Goal: Task Accomplishment & Management: Use online tool/utility

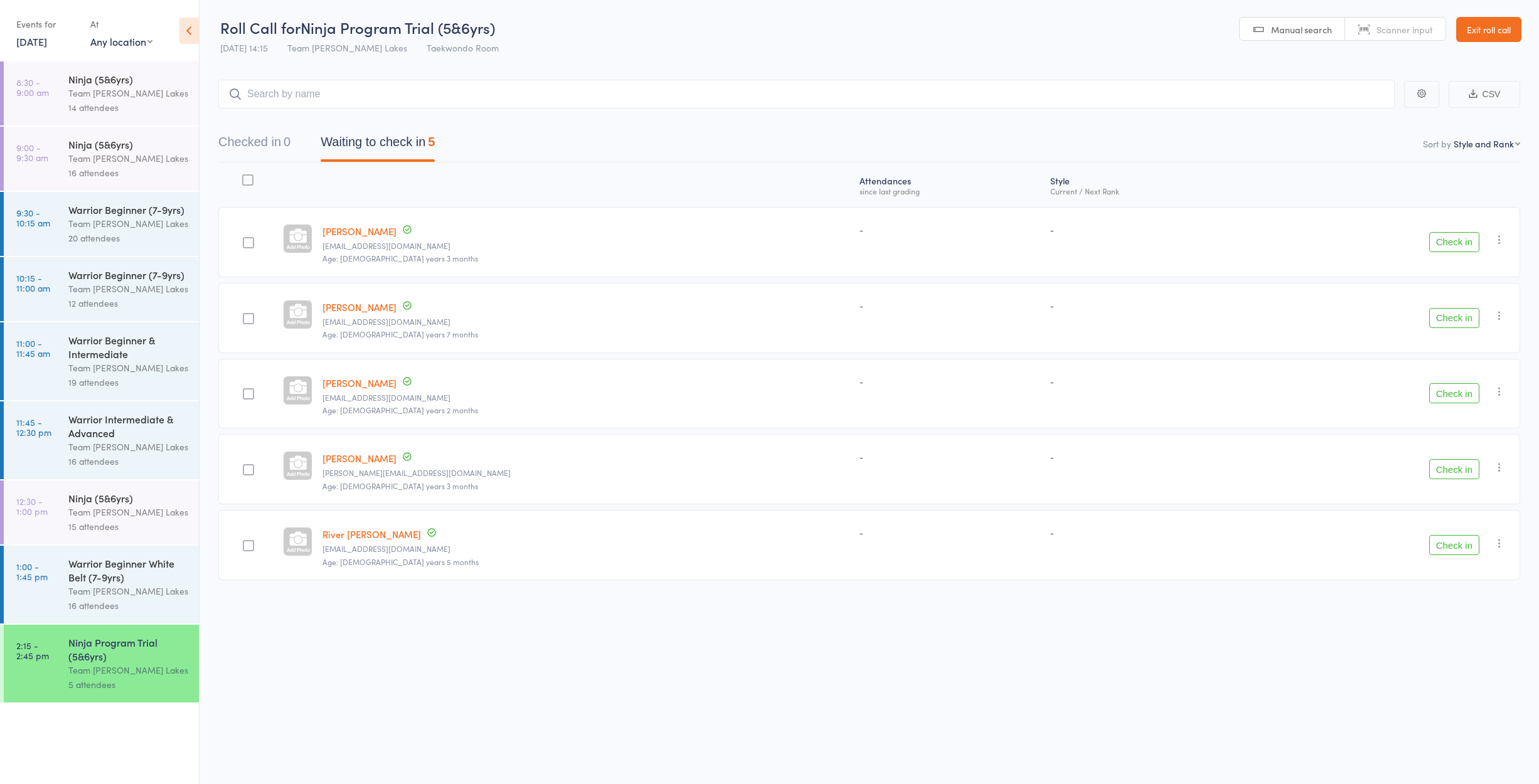
click at [868, 35] on header "Roll Call for Ninja Program Trial (5&6yrs) [DATE] 14:15 Team [PERSON_NAME] Lake…" at bounding box center [869, 29] width 1339 height 62
click at [355, 92] on input "search" at bounding box center [806, 93] width 1176 height 28
type input "ertu"
click at [304, 116] on div "Ertu Unveren" at bounding box center [266, 120] width 75 height 15
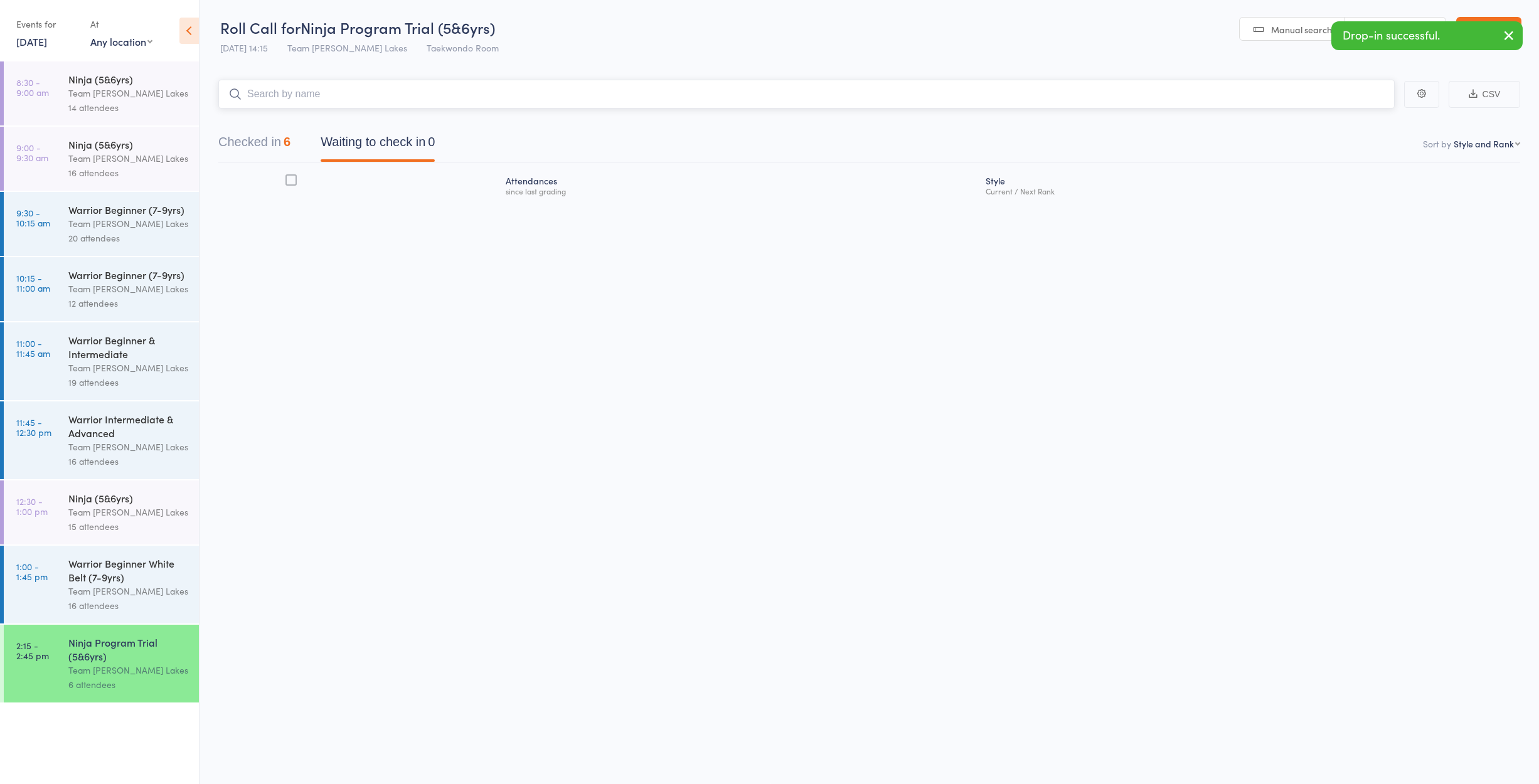
click at [237, 134] on button "Checked in 6" at bounding box center [255, 145] width 72 height 33
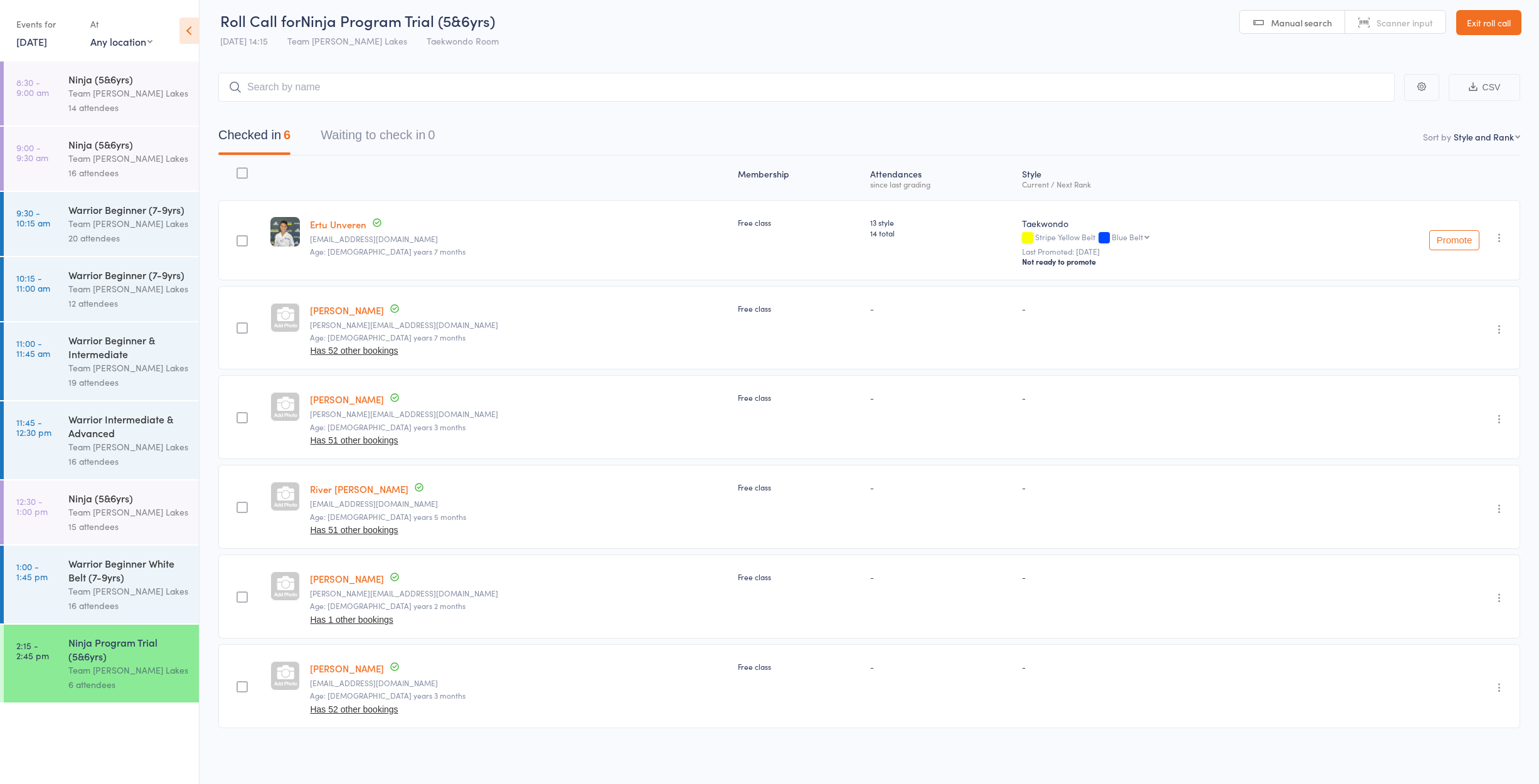
click at [1498, 238] on icon "button" at bounding box center [1499, 237] width 13 height 13
click at [1445, 366] on li "Remove" at bounding box center [1455, 363] width 104 height 17
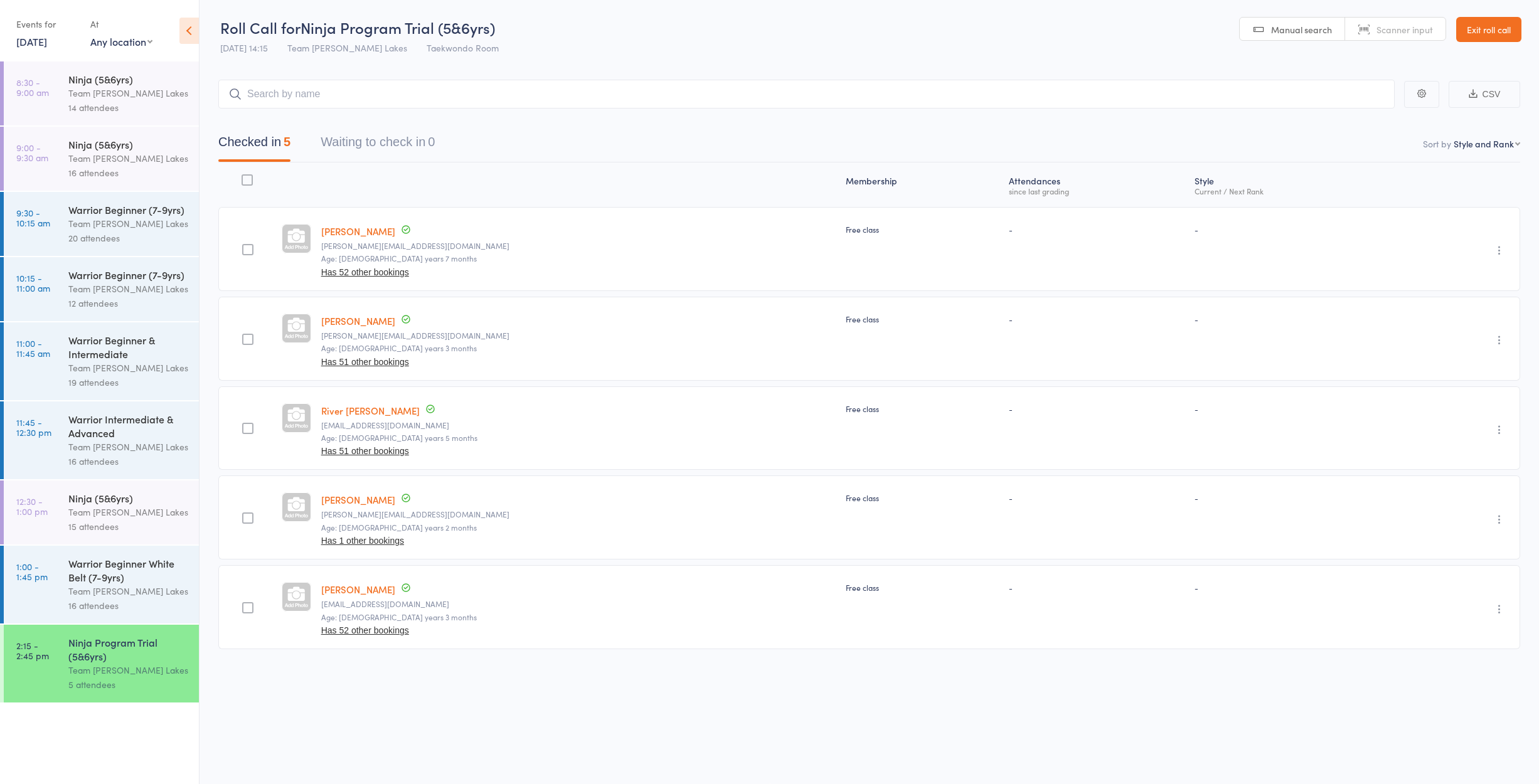
click at [38, 42] on link "[DATE]" at bounding box center [31, 41] width 30 height 14
click at [92, 139] on span "16" at bounding box center [93, 137] width 11 height 11
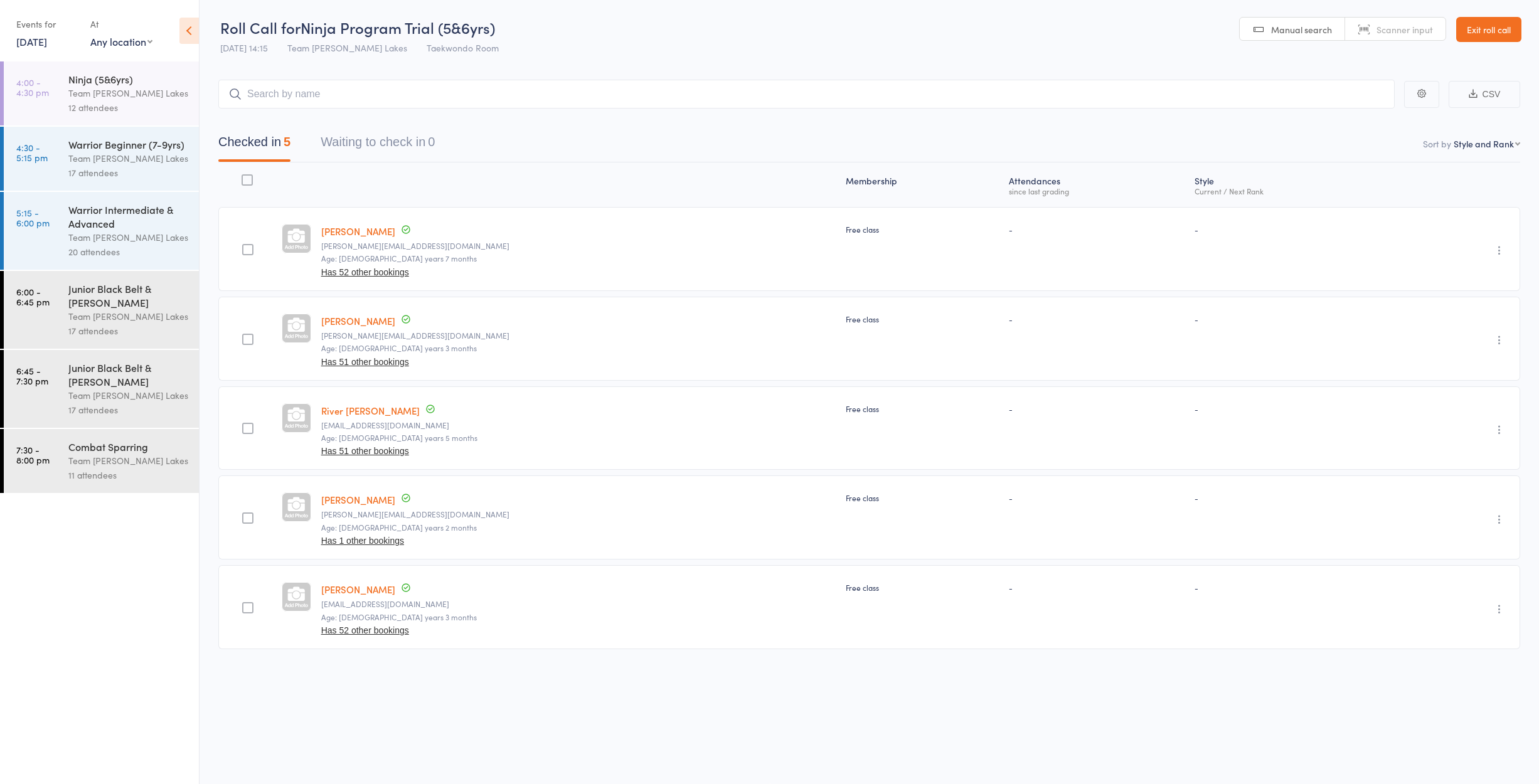
click at [88, 96] on div "Team [PERSON_NAME] Lakes" at bounding box center [128, 93] width 119 height 15
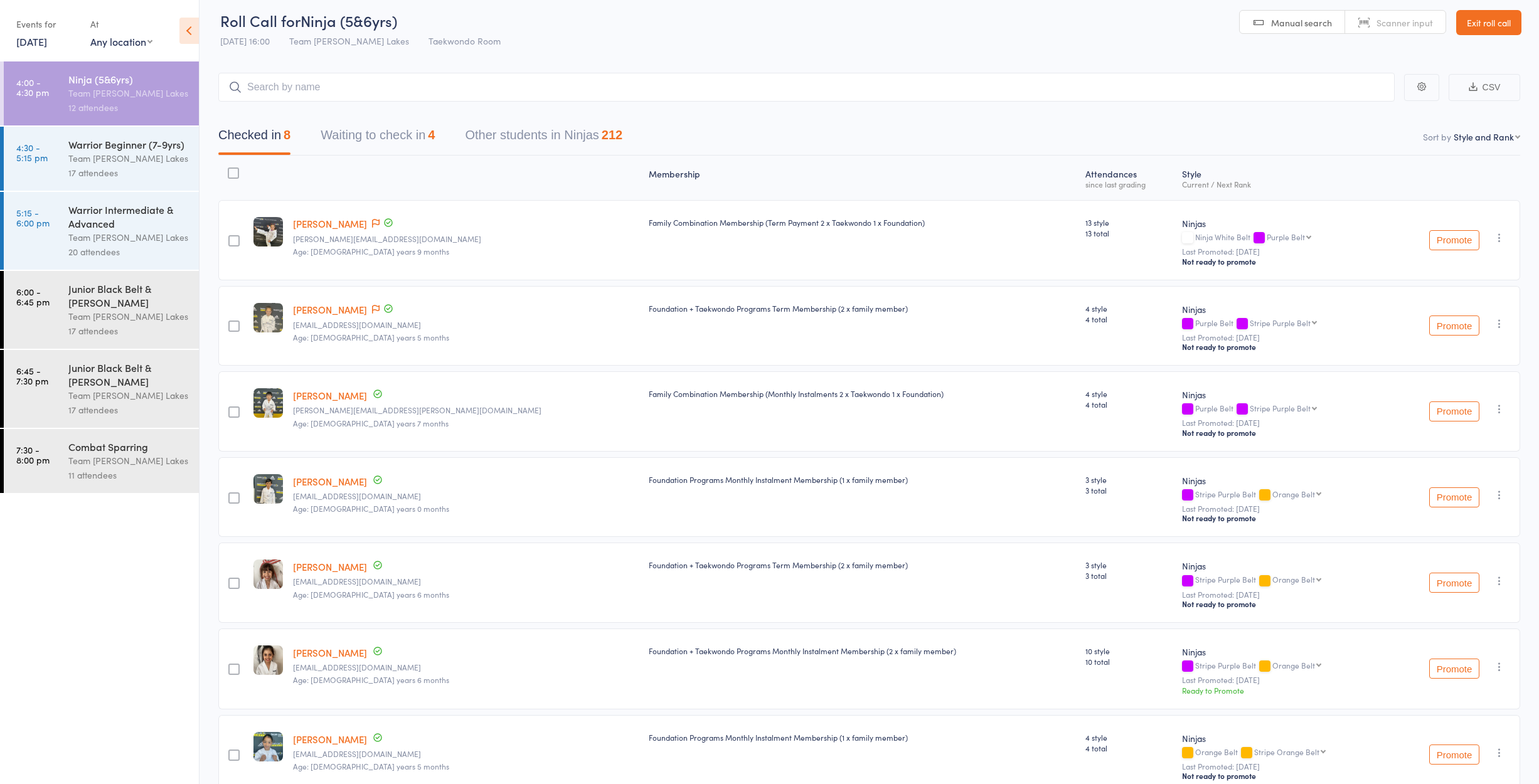
click at [93, 376] on div "Junior Black Belt & [PERSON_NAME]" at bounding box center [128, 374] width 119 height 27
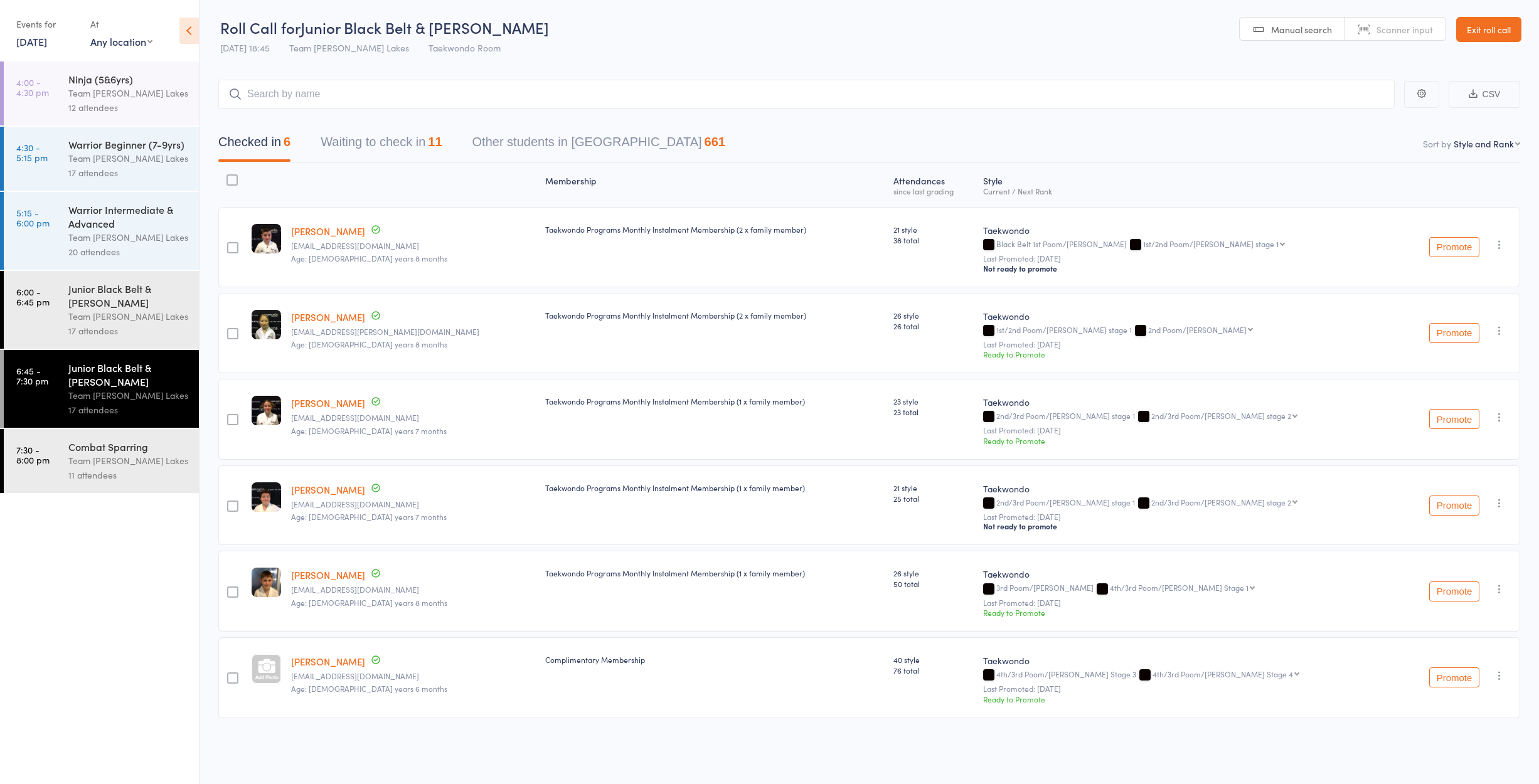
click at [87, 451] on div "Combat Sparring" at bounding box center [128, 446] width 119 height 14
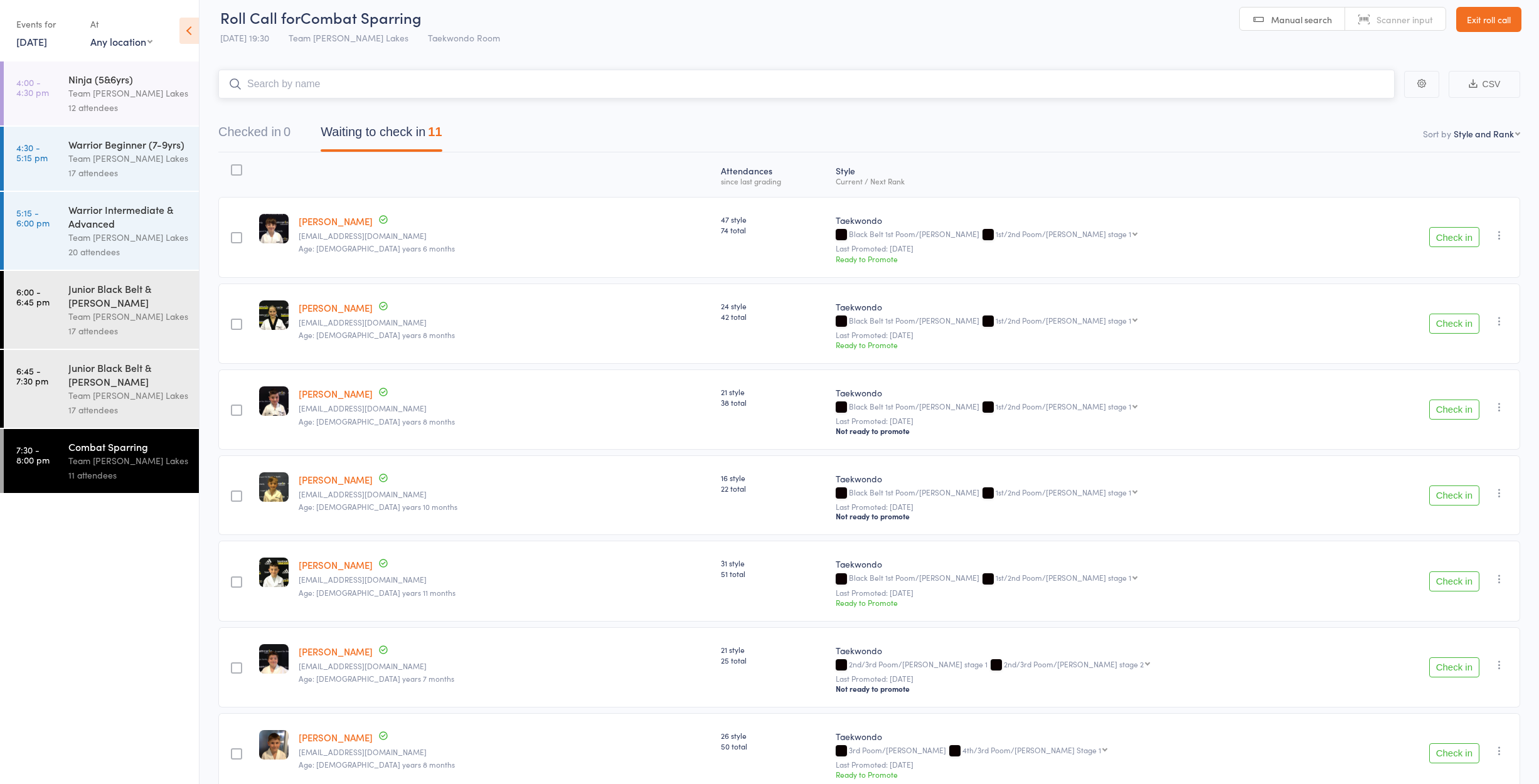
scroll to position [12, 1]
click at [1448, 415] on button "Check in" at bounding box center [1454, 408] width 50 height 21
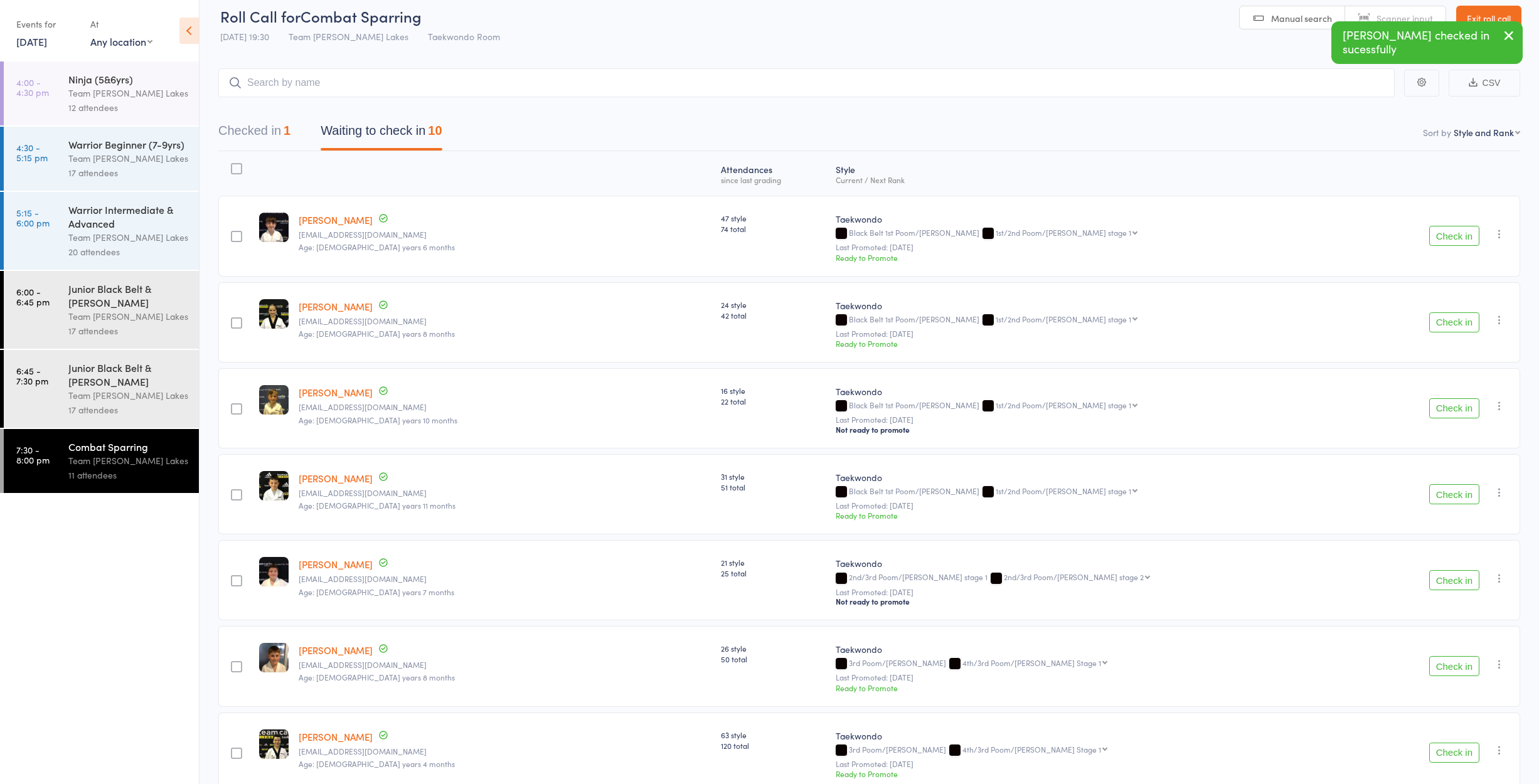
click at [1452, 410] on button "Check in" at bounding box center [1454, 408] width 50 height 21
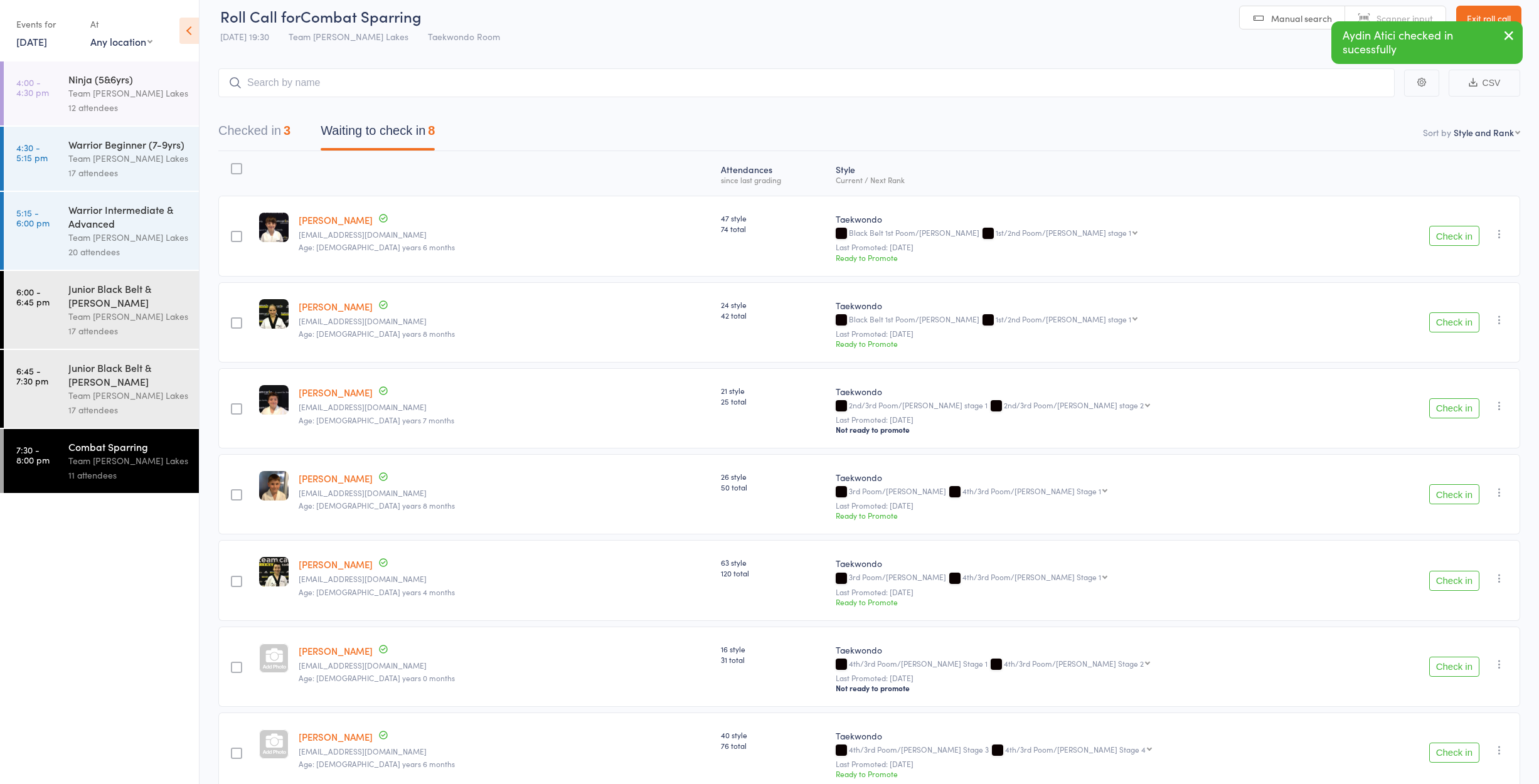
click at [1452, 410] on button "Check in" at bounding box center [1454, 408] width 50 height 21
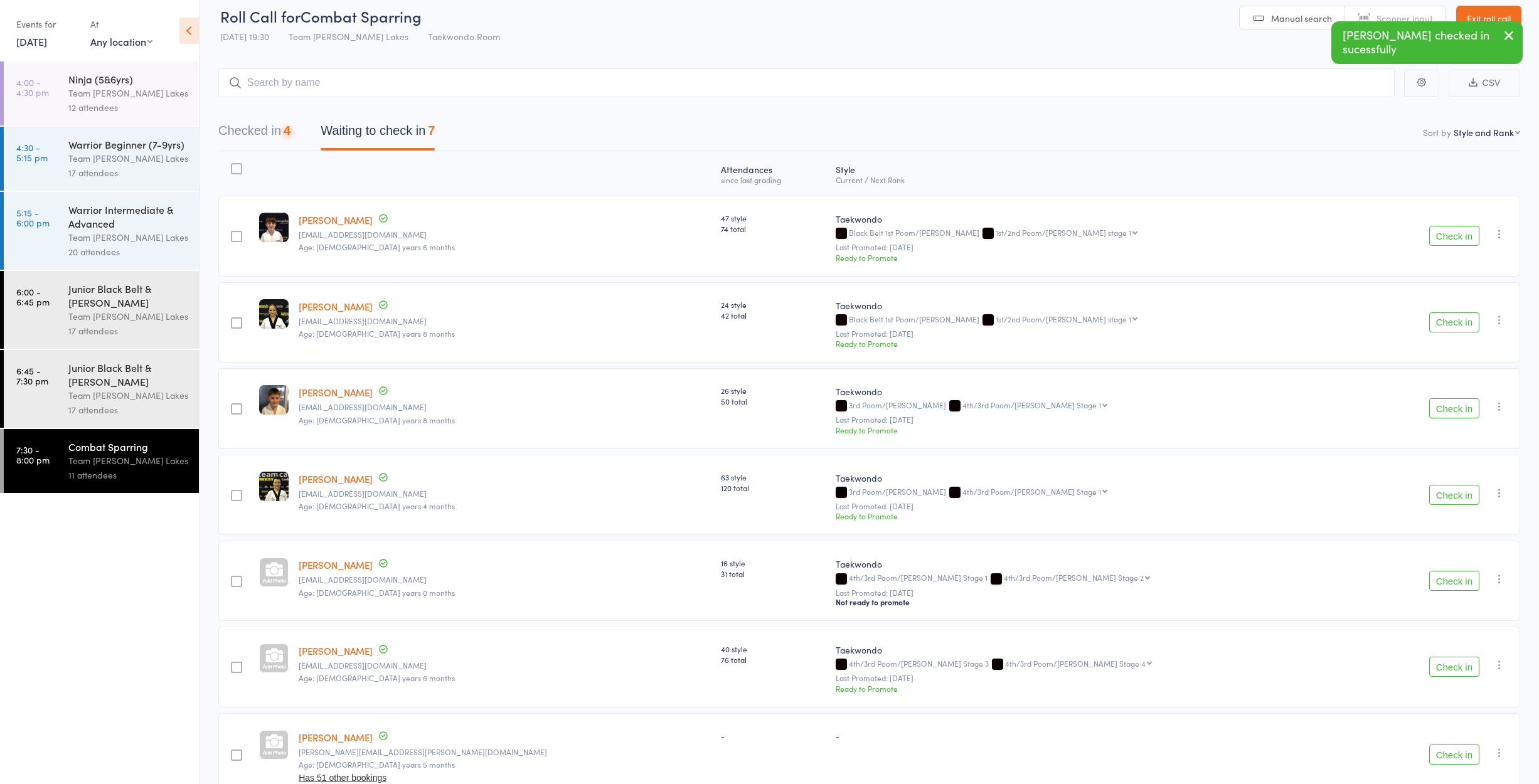
click at [1452, 410] on button "Check in" at bounding box center [1454, 408] width 50 height 21
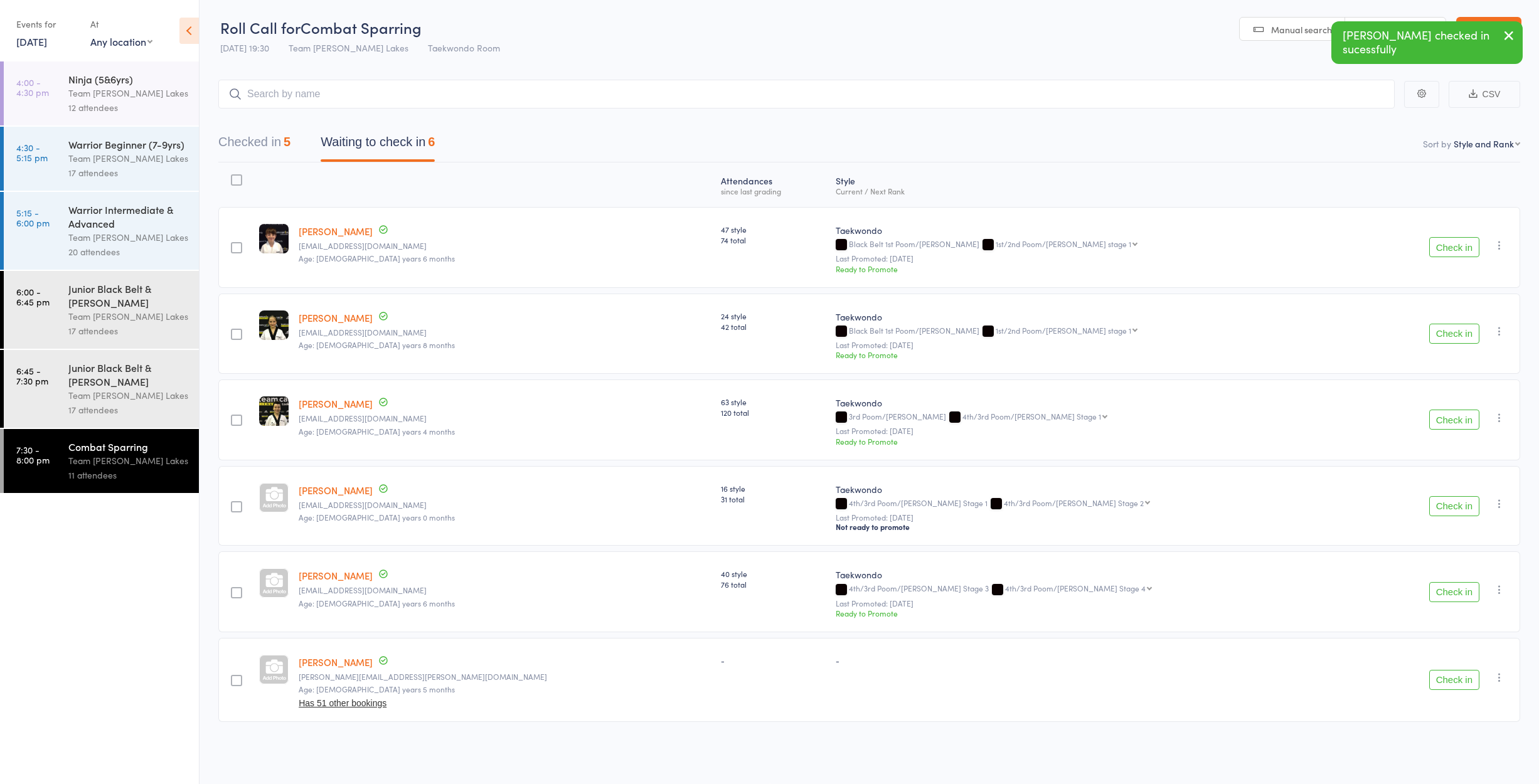
click at [1452, 410] on button "Check in" at bounding box center [1454, 419] width 50 height 21
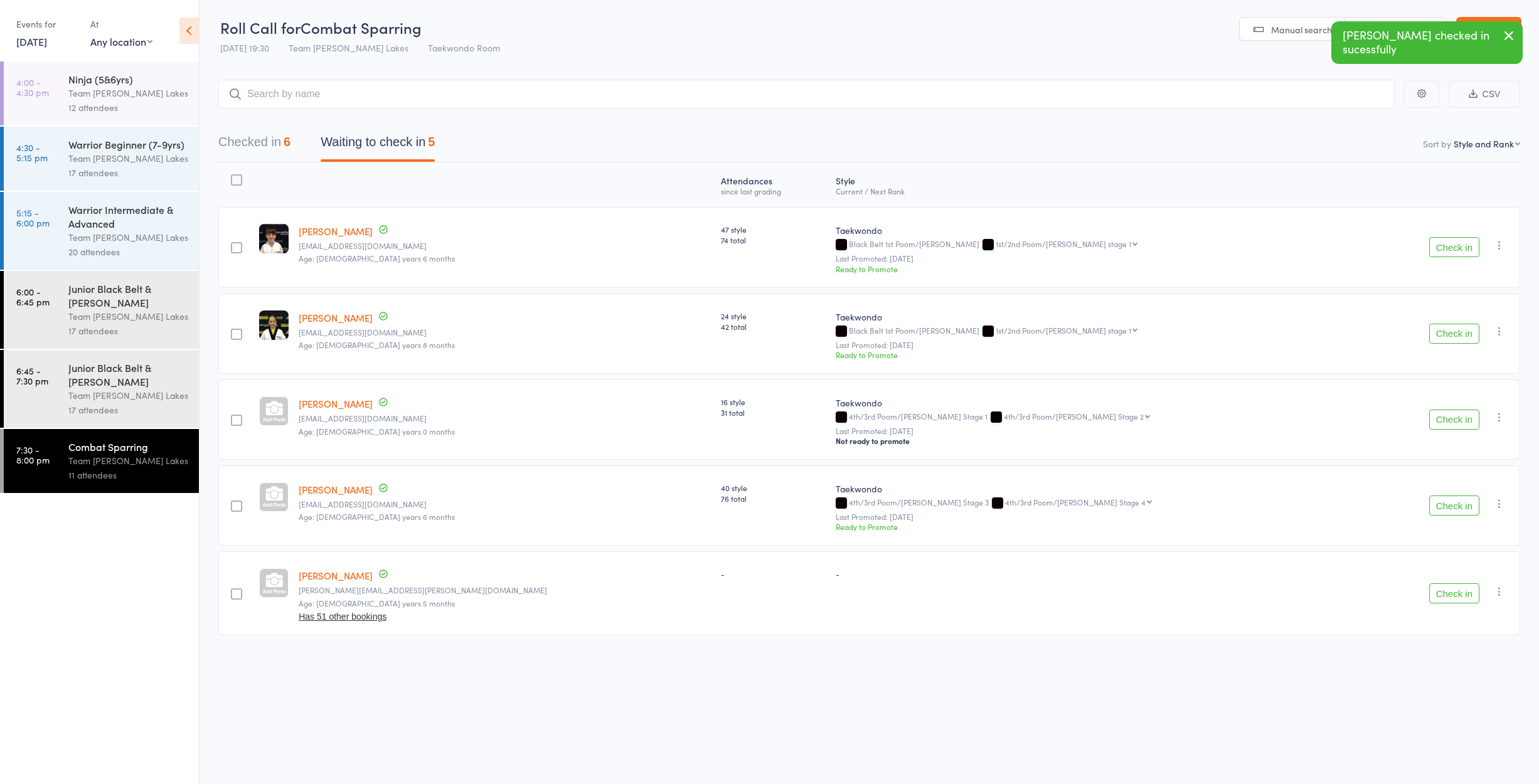
click at [1452, 410] on button "Check in" at bounding box center [1454, 419] width 50 height 21
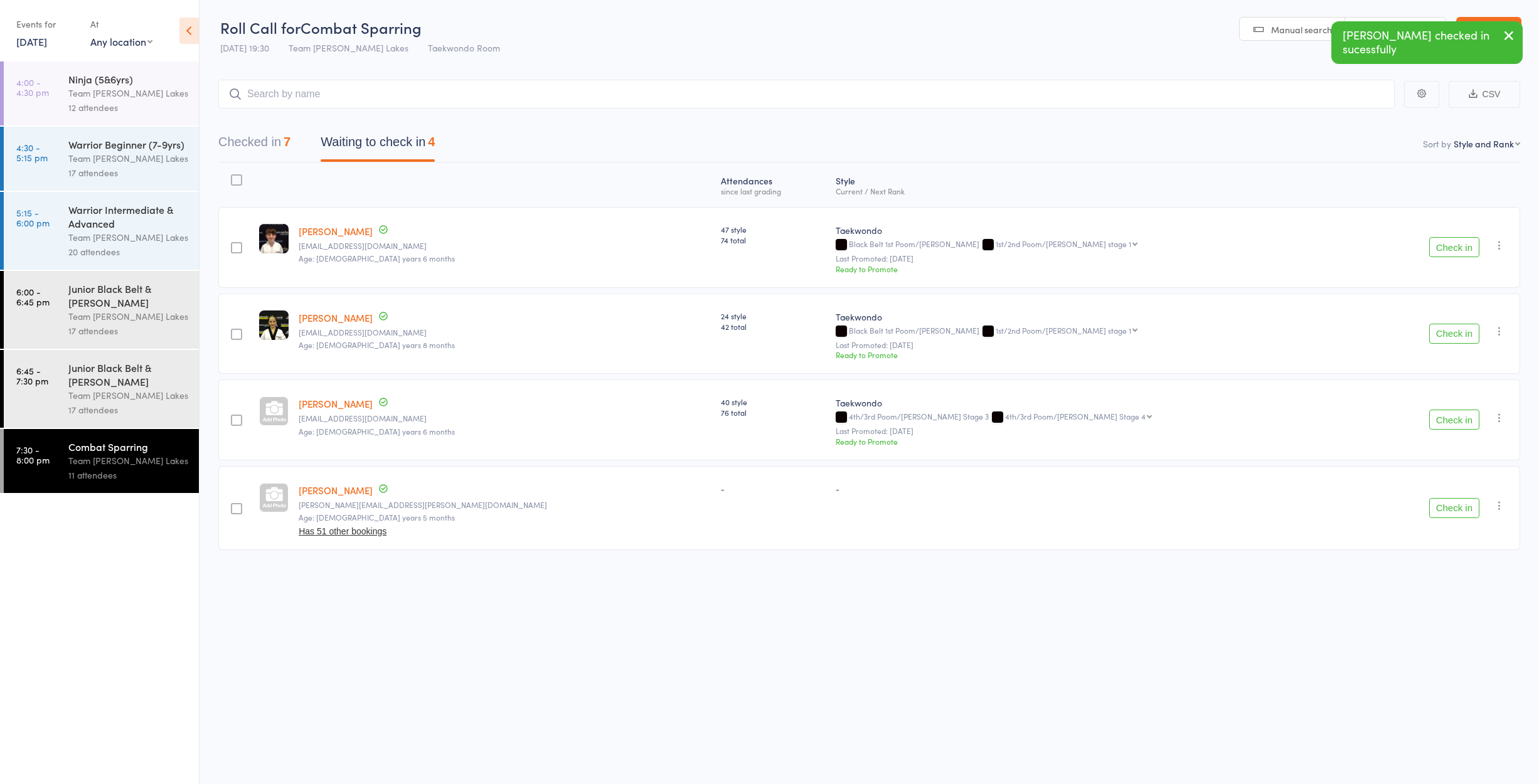
click at [1452, 410] on button "Check in" at bounding box center [1454, 419] width 50 height 21
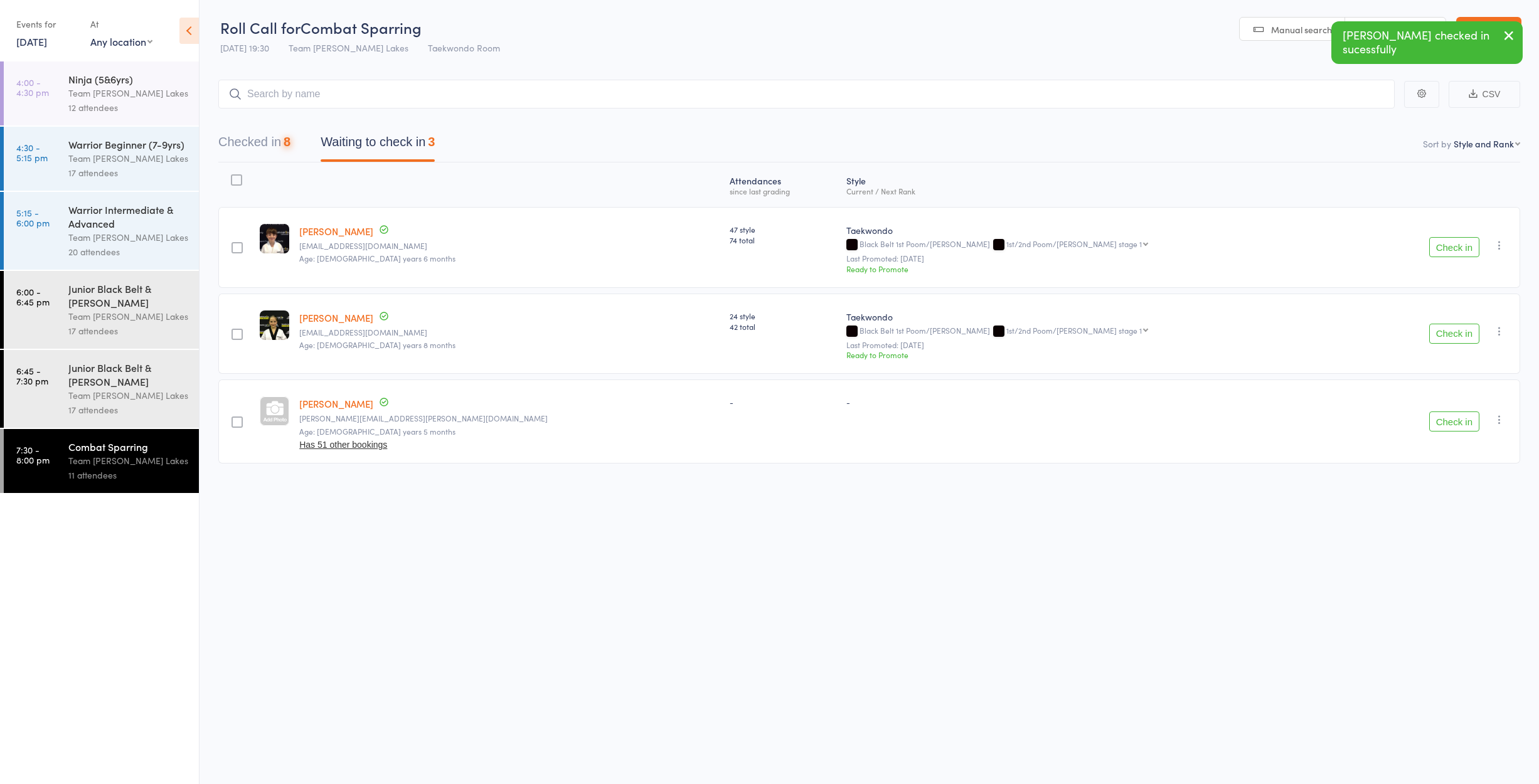
click at [1452, 411] on button "Check in" at bounding box center [1454, 421] width 50 height 21
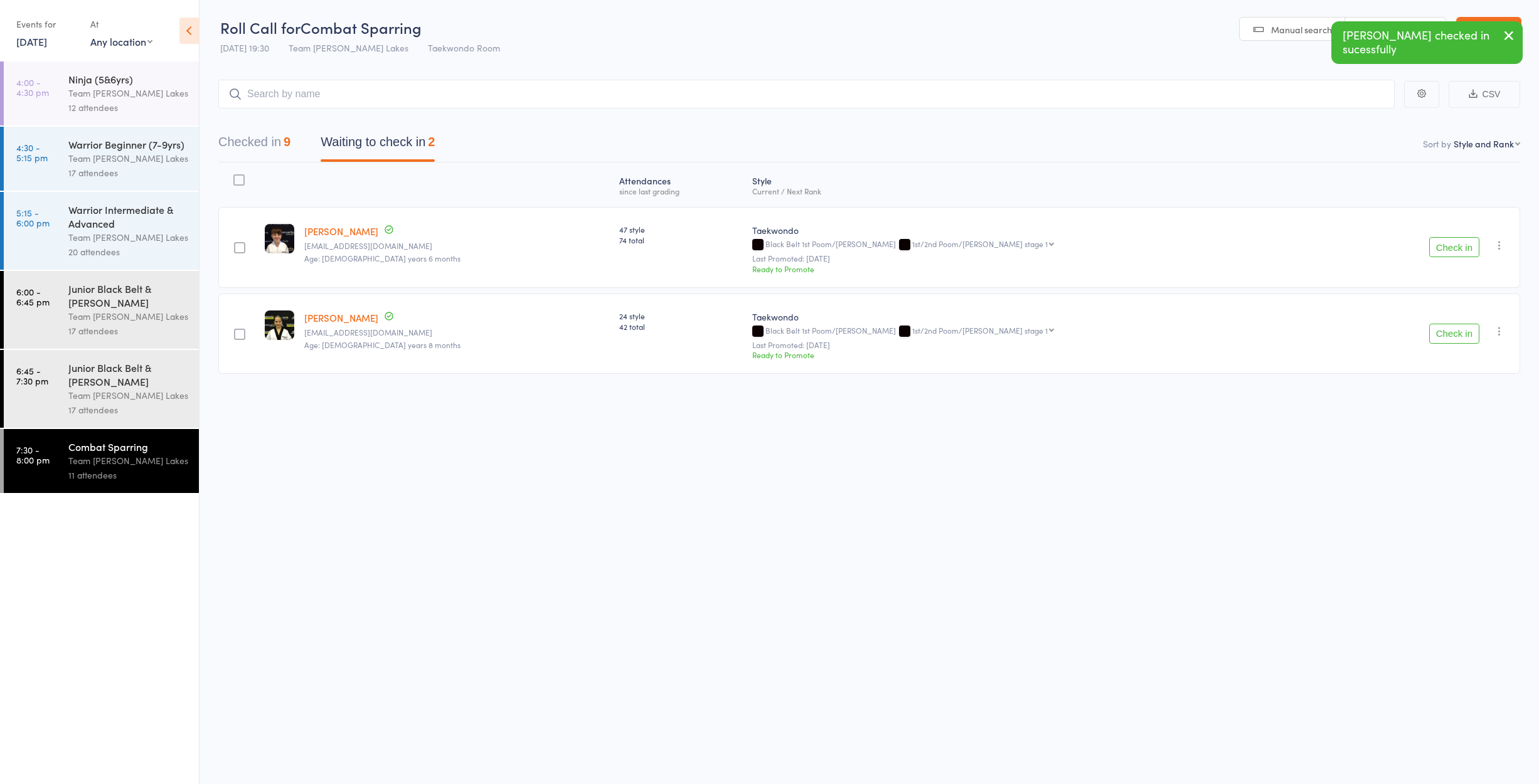
click at [245, 174] on div at bounding box center [239, 180] width 12 height 12
click at [236, 176] on input "checkbox" at bounding box center [236, 176] width 0 height 0
click at [1396, 757] on button "Mark absent" at bounding box center [1408, 758] width 74 height 26
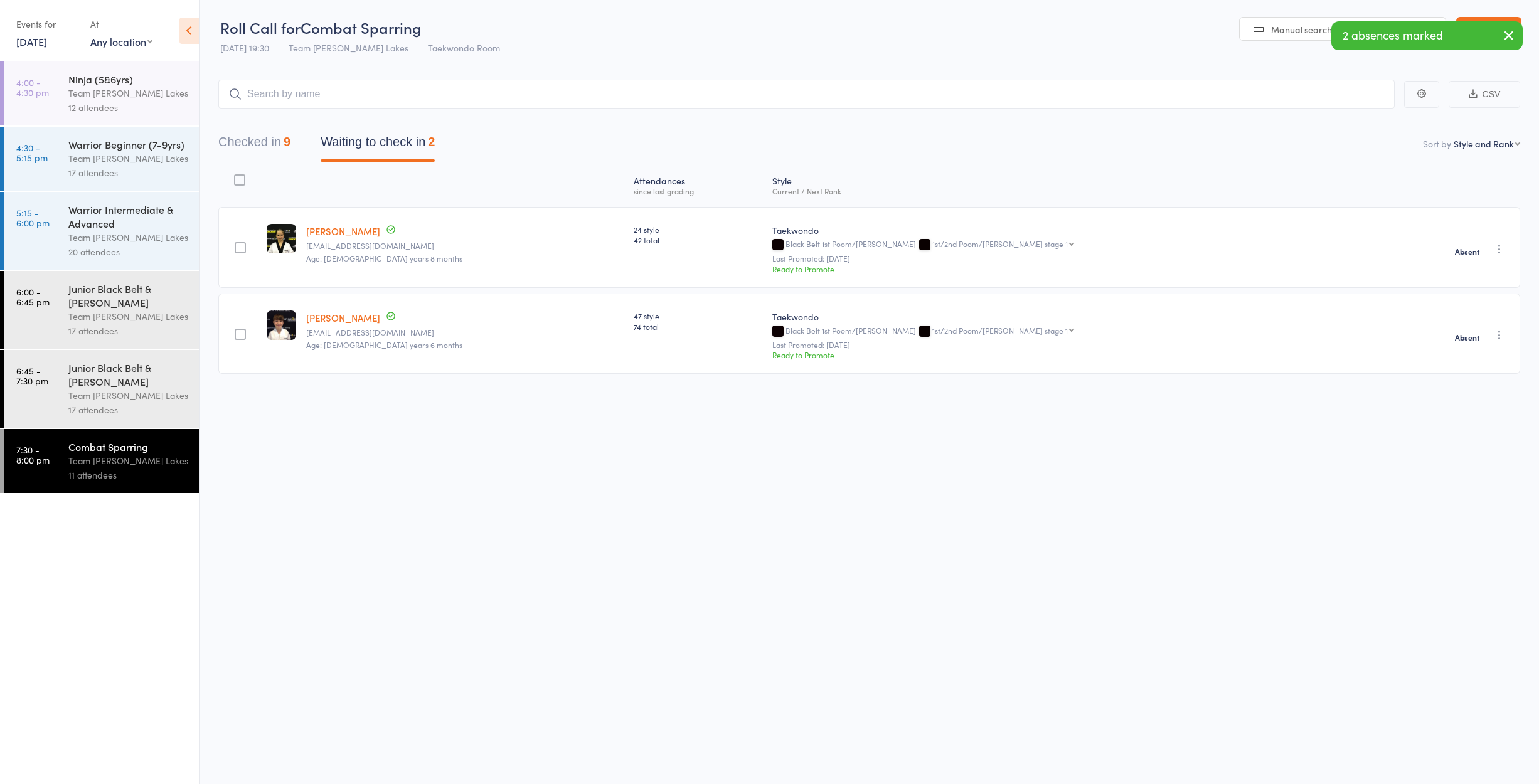
click at [260, 133] on button "Checked in 9" at bounding box center [255, 145] width 72 height 33
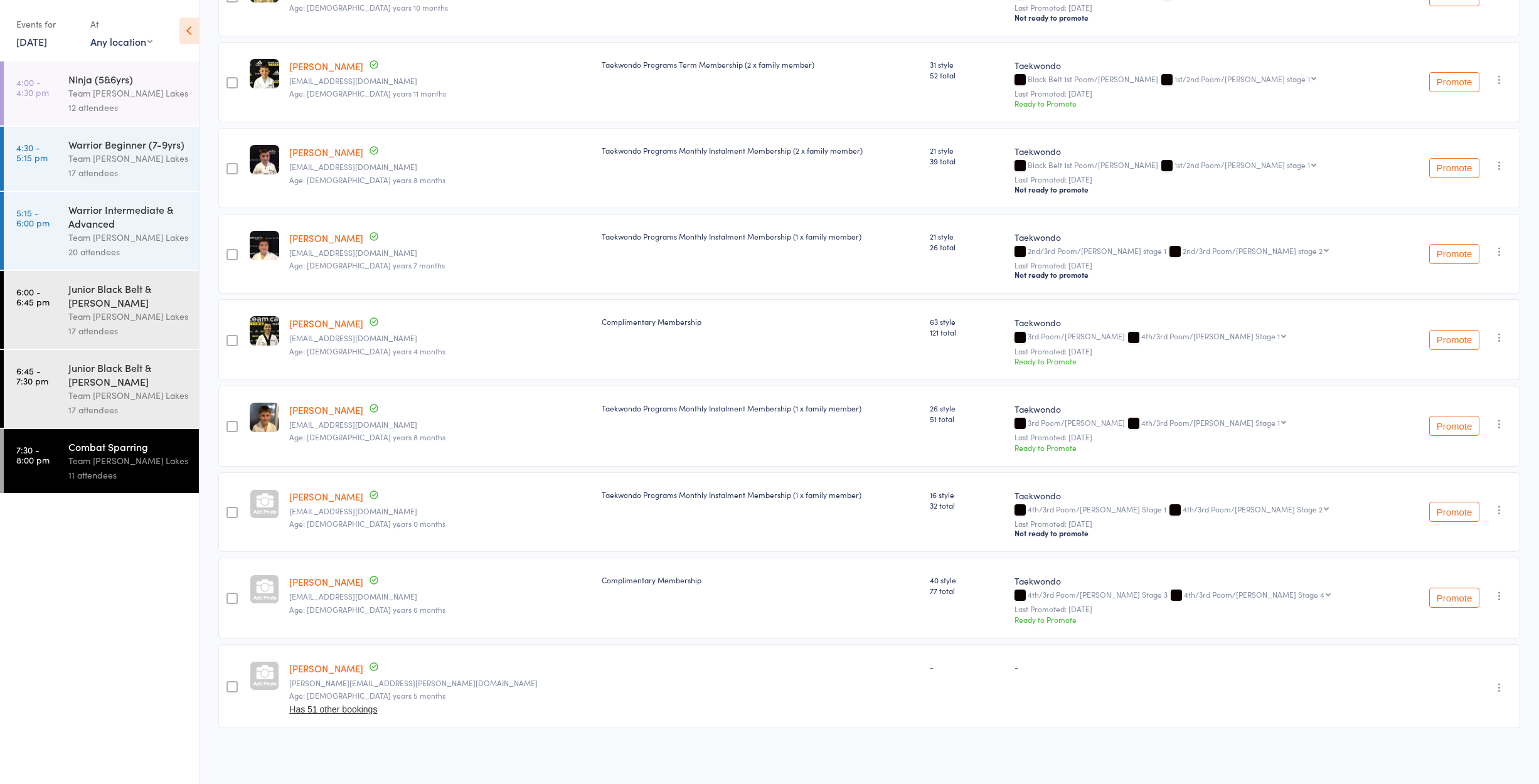
scroll to position [253, 0]
